Goal: Browse casually

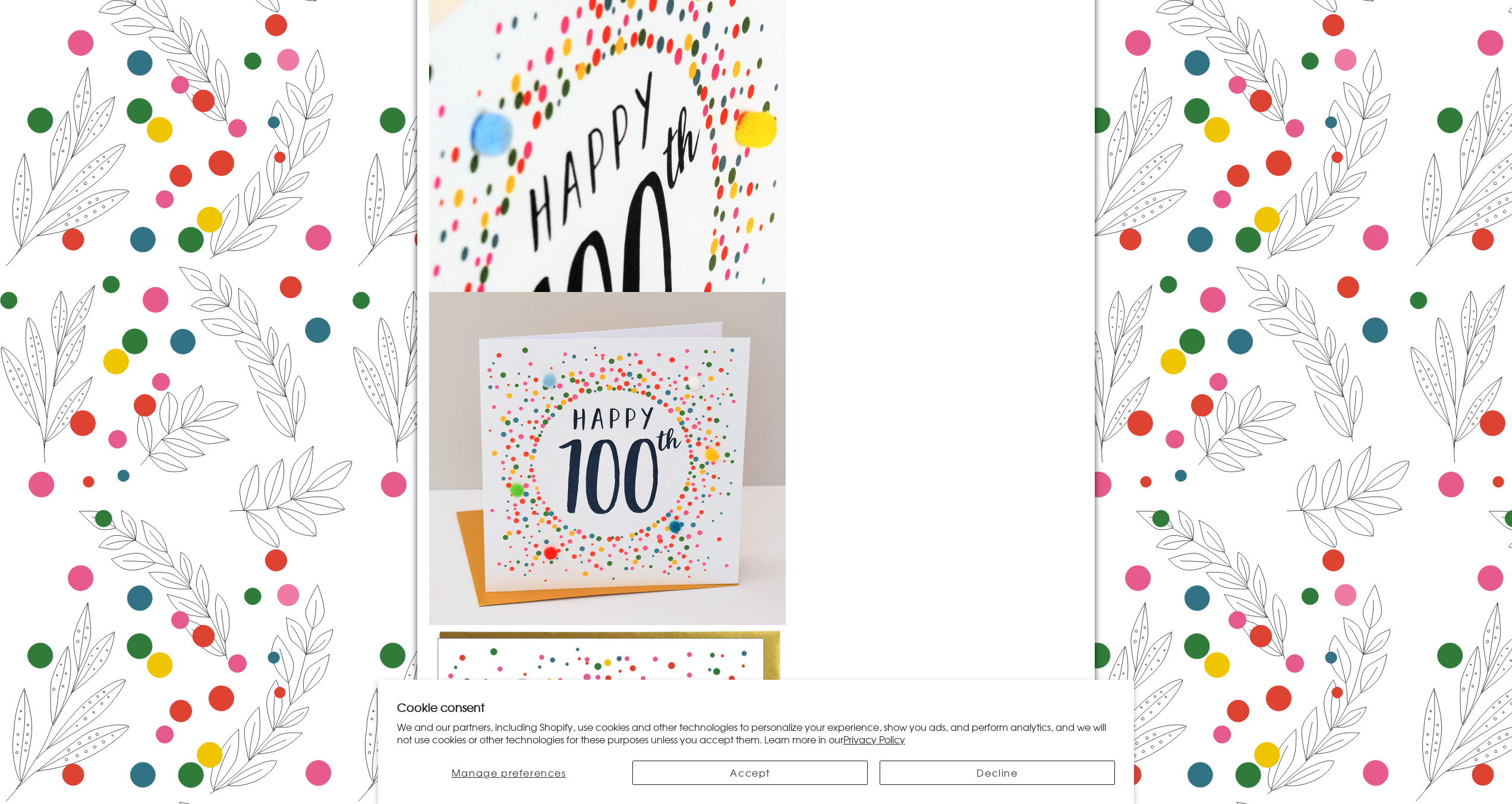
scroll to position [1607, 0]
